Goal: Task Accomplishment & Management: Manage account settings

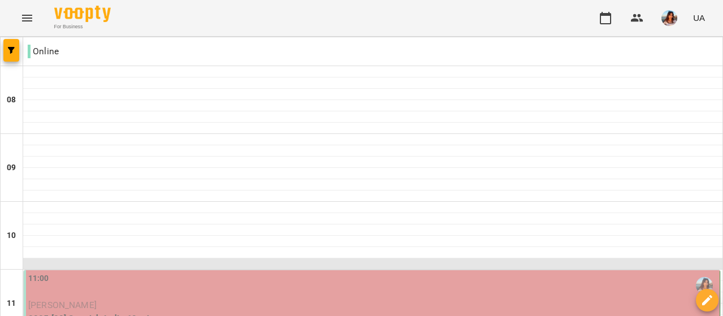
scroll to position [146, 0]
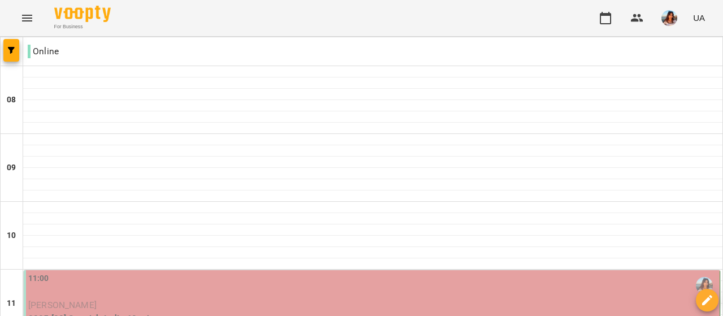
click at [236, 298] on p "[PERSON_NAME]" at bounding box center [372, 305] width 689 height 14
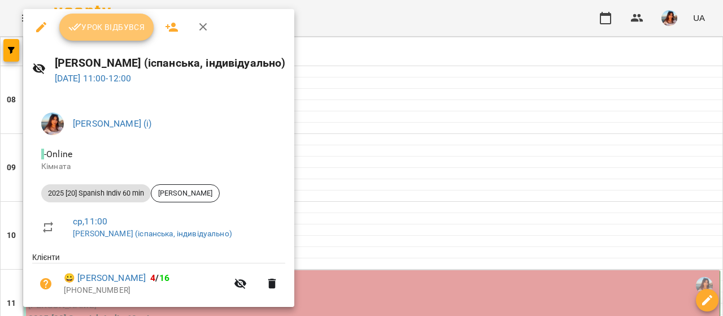
click at [98, 36] on button "Урок відбувся" at bounding box center [106, 27] width 95 height 27
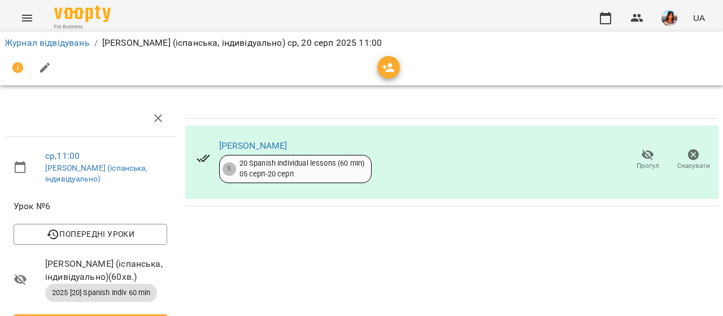
click at [27, 15] on icon "Menu" at bounding box center [27, 18] width 10 height 7
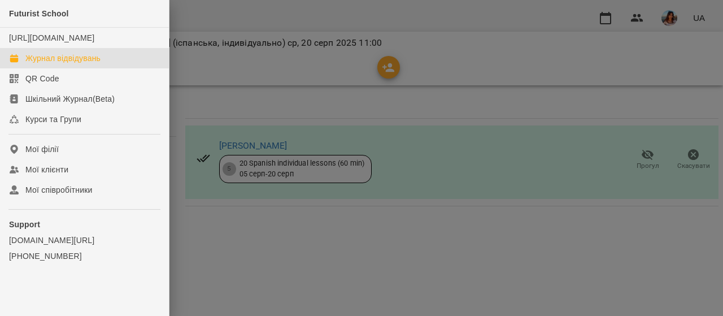
click at [59, 64] on div "Журнал відвідувань" at bounding box center [62, 58] width 75 height 11
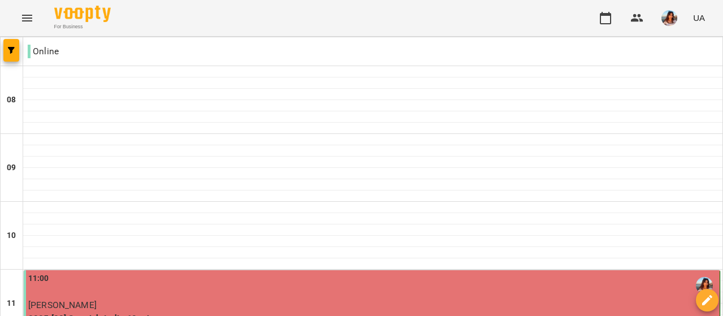
scroll to position [557, 0]
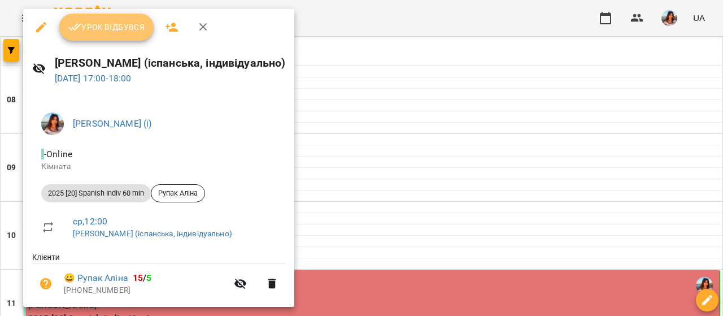
click at [102, 32] on span "Урок відбувся" at bounding box center [106, 27] width 77 height 14
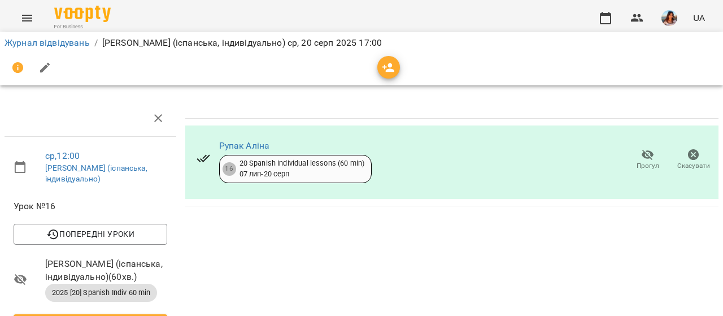
click at [18, 23] on button "Menu" at bounding box center [27, 18] width 27 height 27
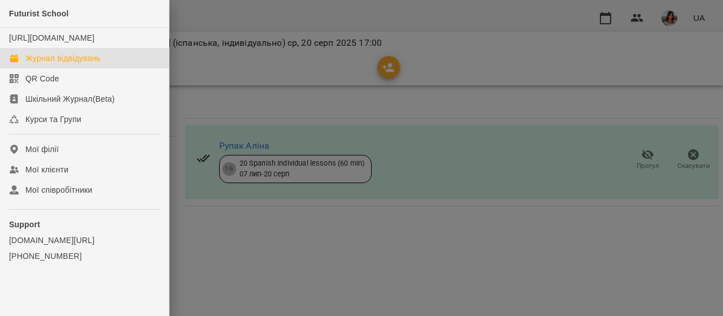
click at [38, 64] on div "Журнал відвідувань" at bounding box center [62, 58] width 75 height 11
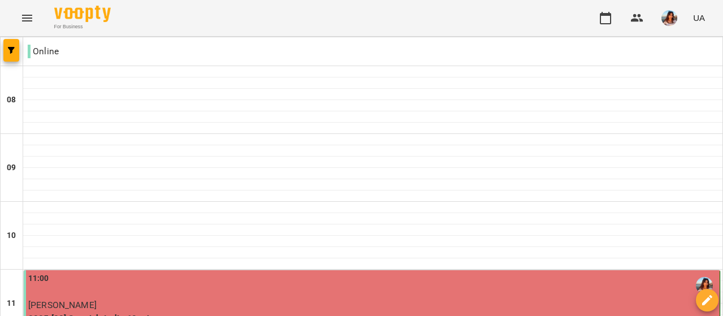
scroll to position [811, 0]
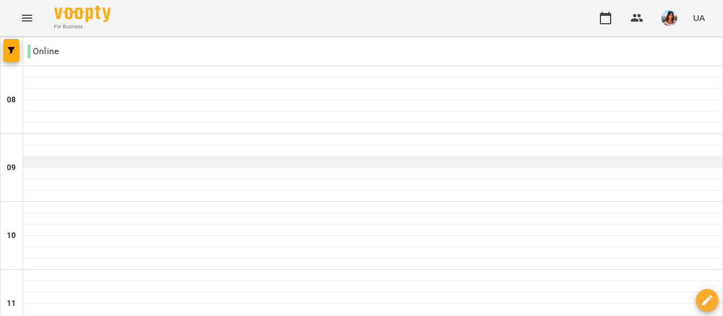
scroll to position [559, 0]
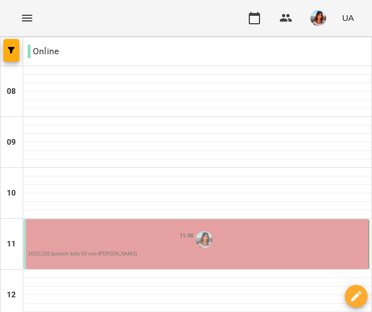
scroll to position [580, 0]
